Goal: Check status: Check status

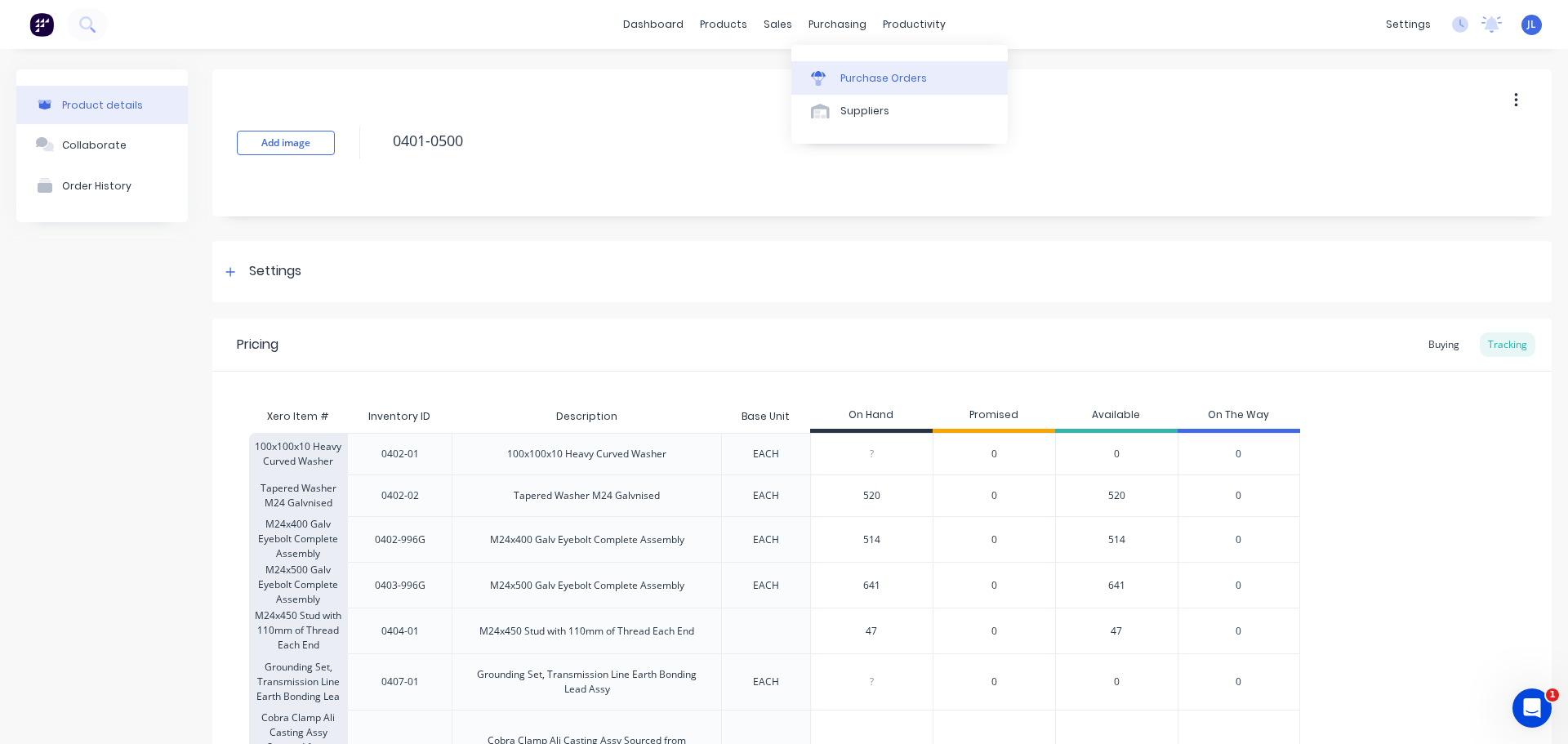
click at [853, 74] on div "Purchase Orders" at bounding box center [883, 79] width 87 height 15
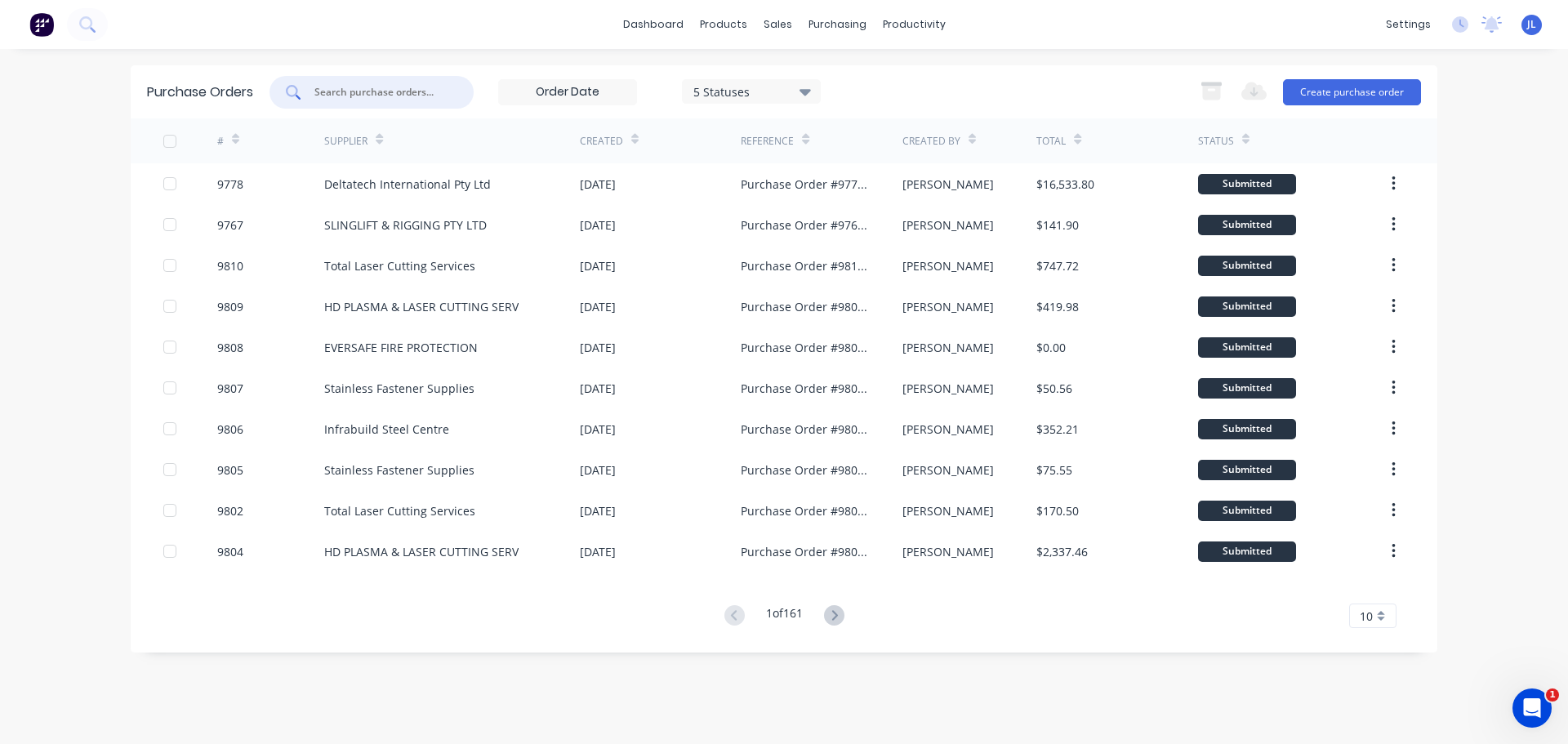
click at [376, 95] on input "text" at bounding box center [380, 92] width 135 height 16
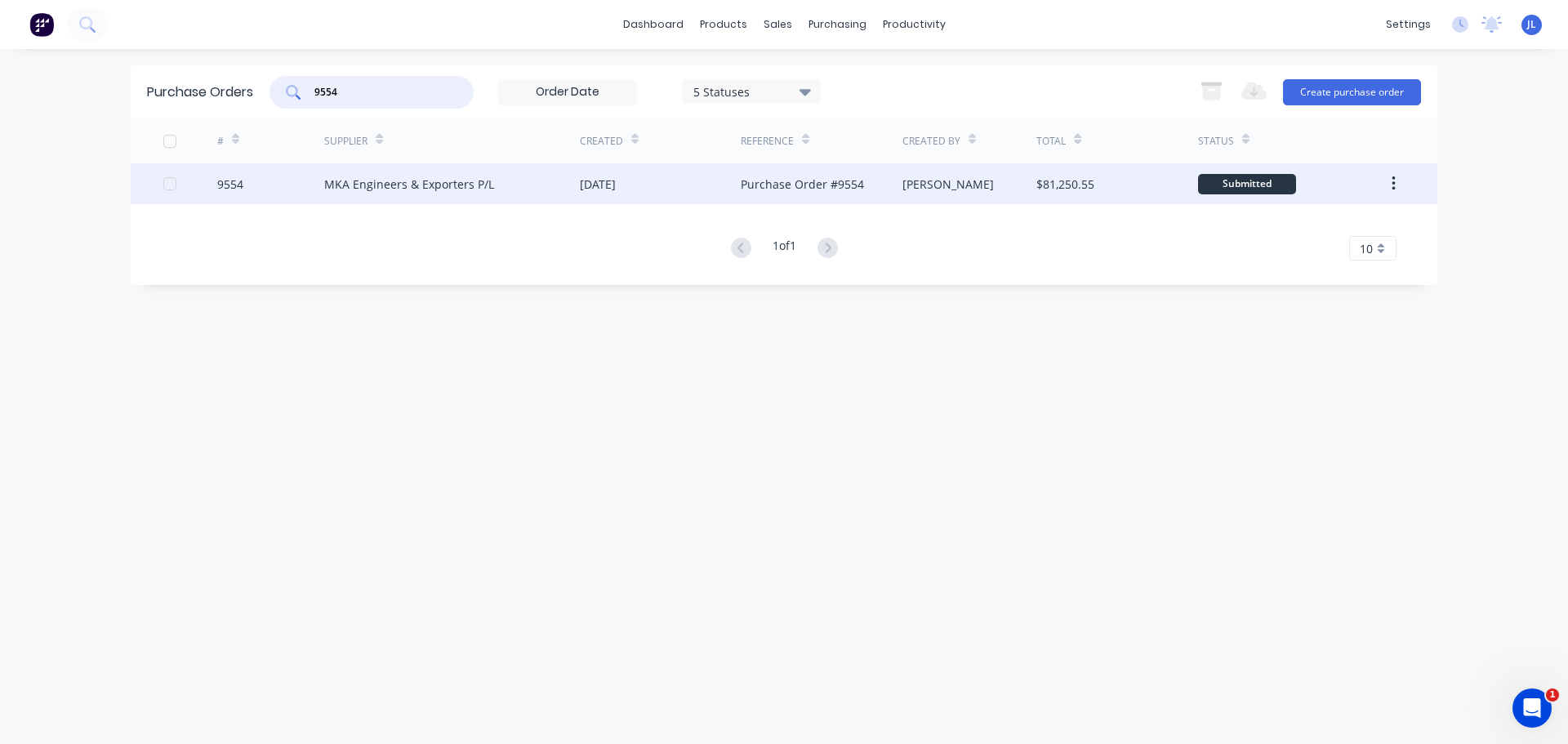
type input "9554"
click at [416, 186] on div "MKA Engineers & Exporters P/L" at bounding box center [410, 184] width 170 height 17
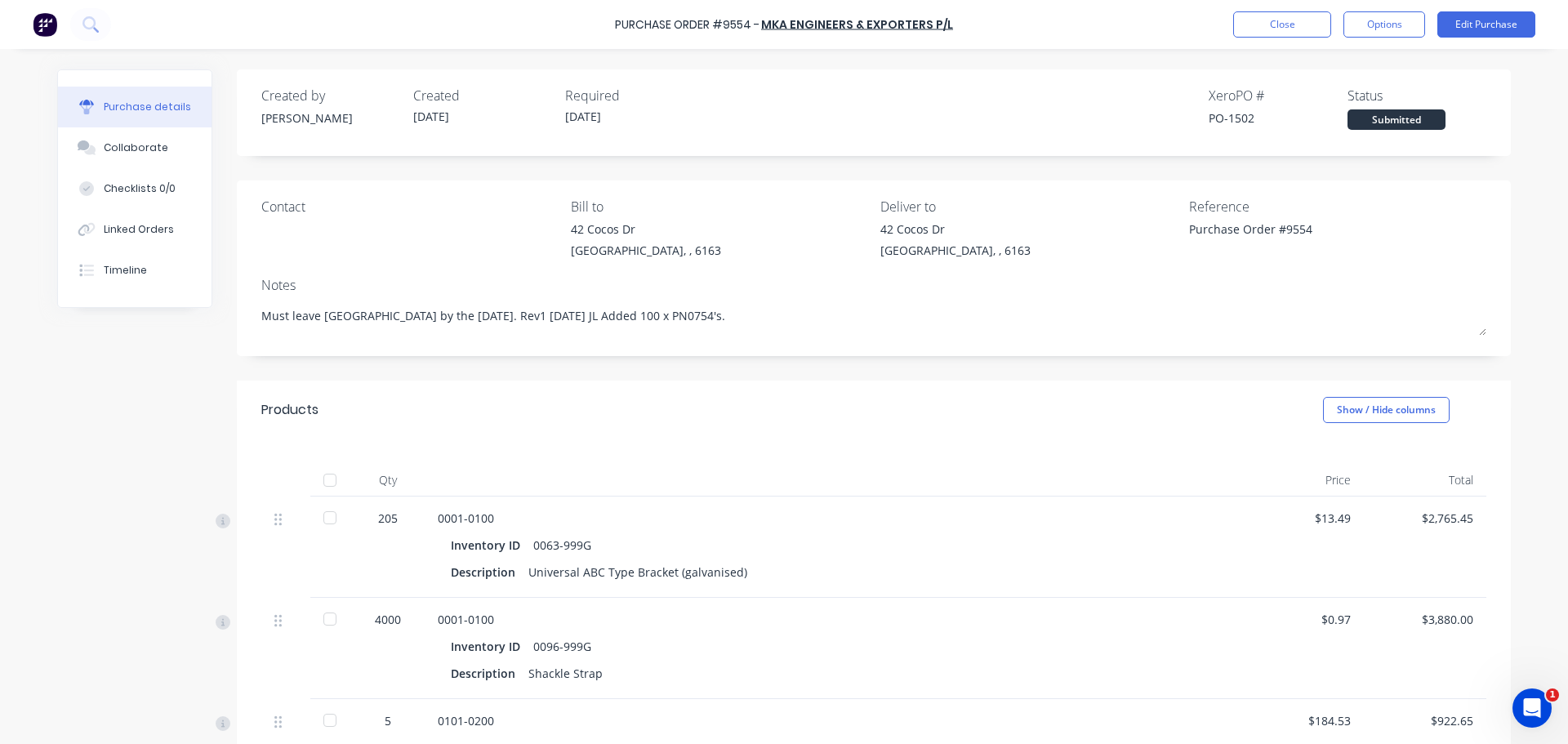
type textarea "x"
click at [1281, 25] on button "Close" at bounding box center [1282, 25] width 98 height 27
